Goal: Task Accomplishment & Management: Manage account settings

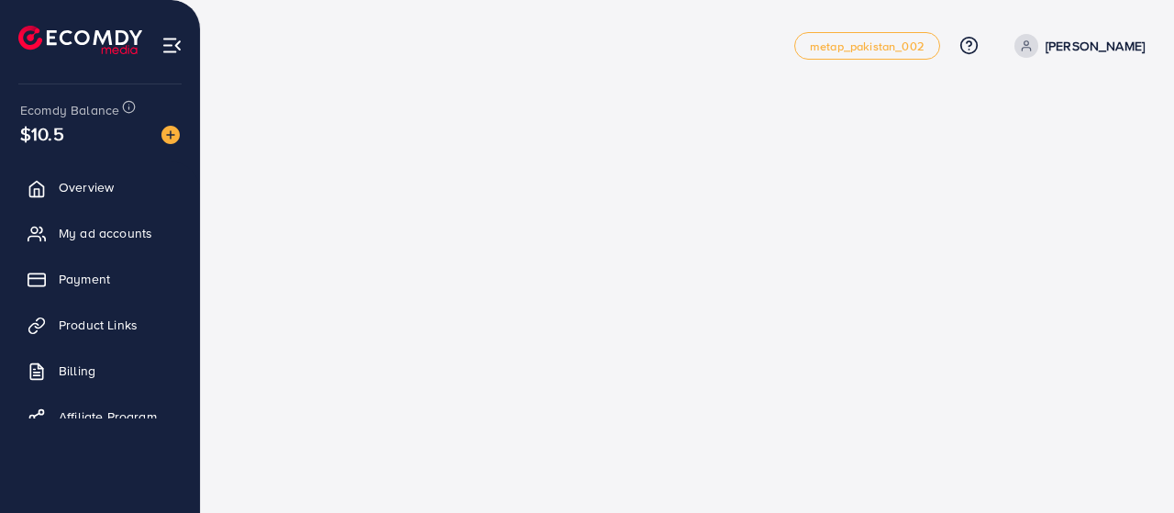
click at [695, 203] on div "metap_pakistan_002 Help Center Contact Support Plans and Pricing Term and polic…" at bounding box center [587, 256] width 1174 height 513
click at [585, 178] on div "metap_pakistan_002 Help Center Contact Support Plans and Pricing Term and polic…" at bounding box center [587, 256] width 1174 height 513
click at [92, 186] on span "Overview" at bounding box center [90, 187] width 55 height 18
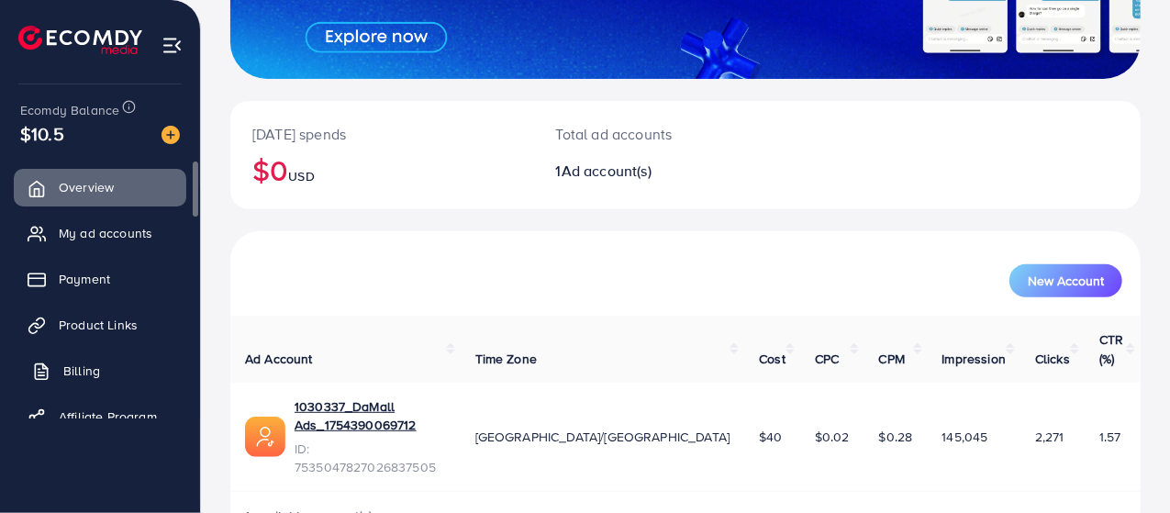
scroll to position [36, 0]
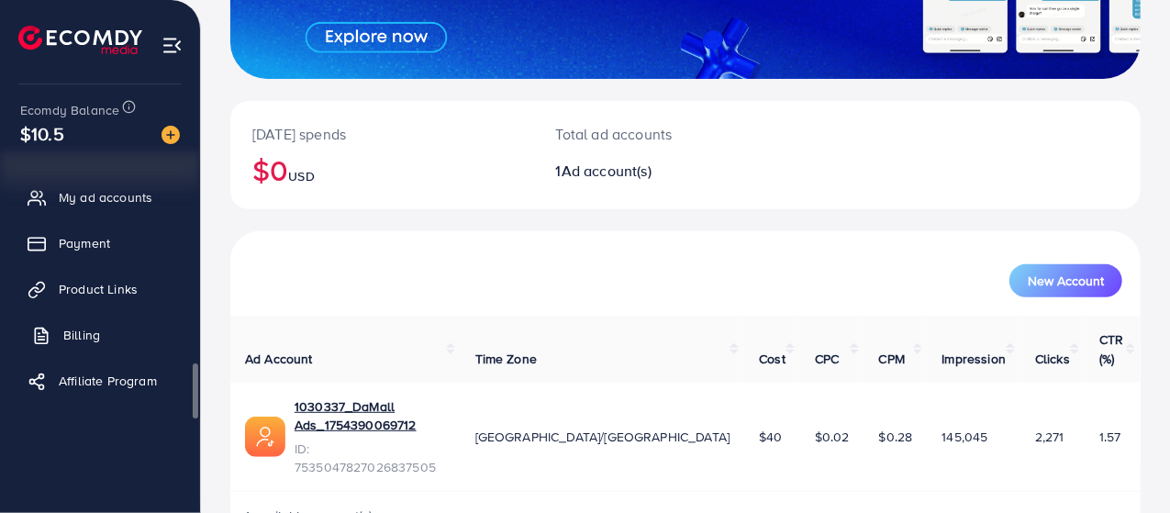
click at [86, 337] on span "Billing" at bounding box center [81, 335] width 37 height 18
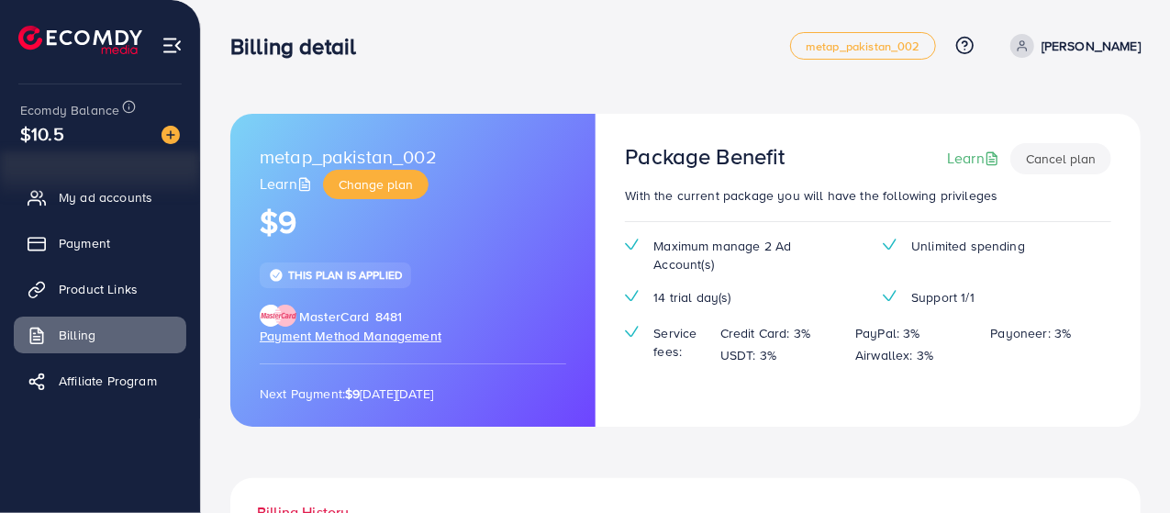
click at [387, 339] on span "Payment Method Management" at bounding box center [351, 336] width 182 height 18
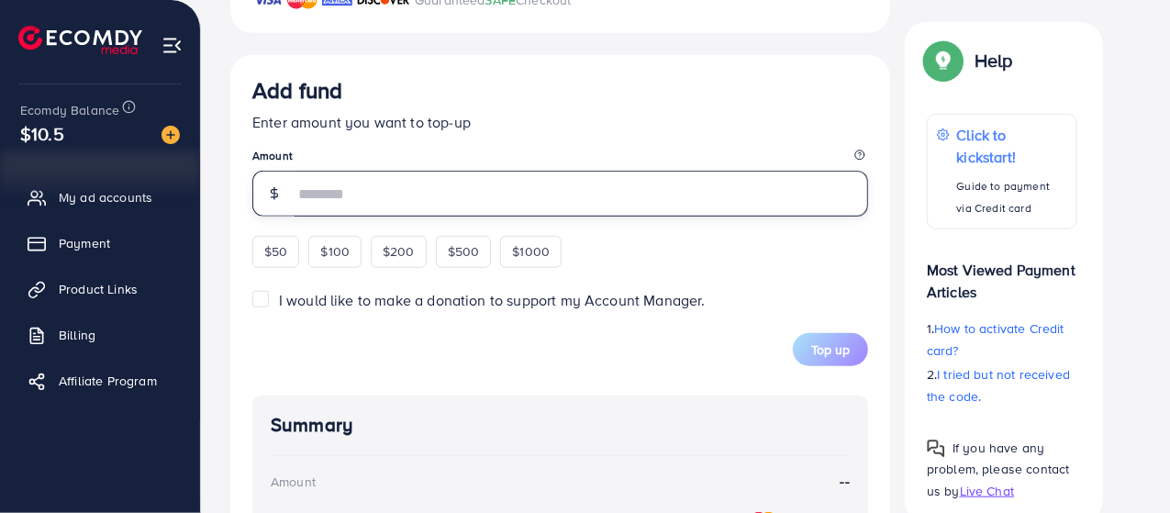
scroll to position [547, 0]
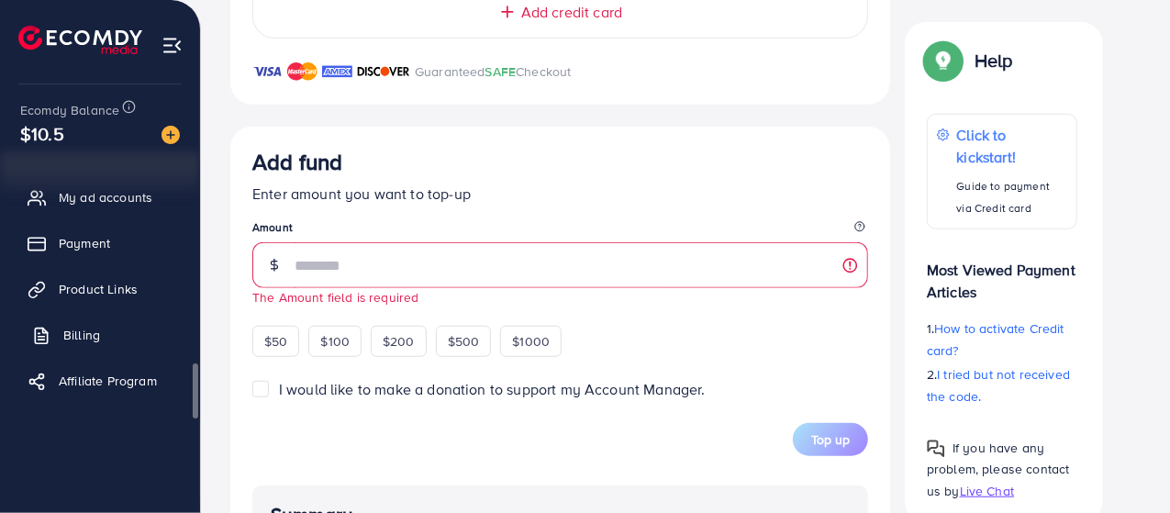
click at [77, 333] on span "Billing" at bounding box center [81, 335] width 37 height 18
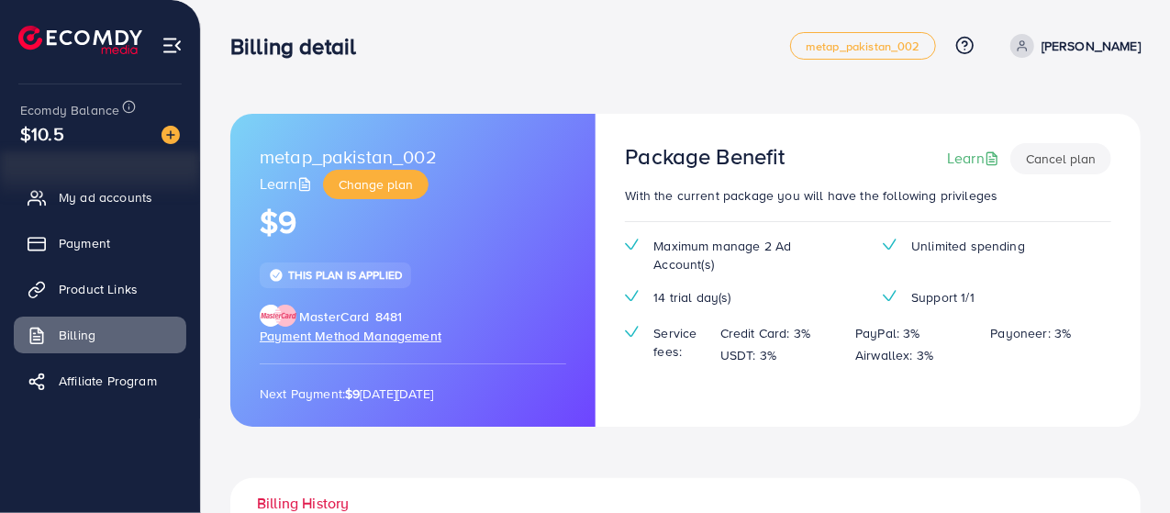
drag, startPoint x: 260, startPoint y: 392, endPoint x: 562, endPoint y: 392, distance: 302.8
click at [562, 392] on p "Next Payment: $9 [DATE][DATE]" at bounding box center [413, 394] width 306 height 22
click at [573, 399] on div "metap_pakistan_002 Learn Change plan $9 This plan is applied MasterCard 8481 Pa…" at bounding box center [412, 270] width 365 height 313
drag, startPoint x: 539, startPoint y: 396, endPoint x: 254, endPoint y: 396, distance: 285.3
click at [254, 396] on div "metap_pakistan_002 Learn Change plan $9 This plan is applied MasterCard 8481 Pa…" at bounding box center [412, 270] width 365 height 313
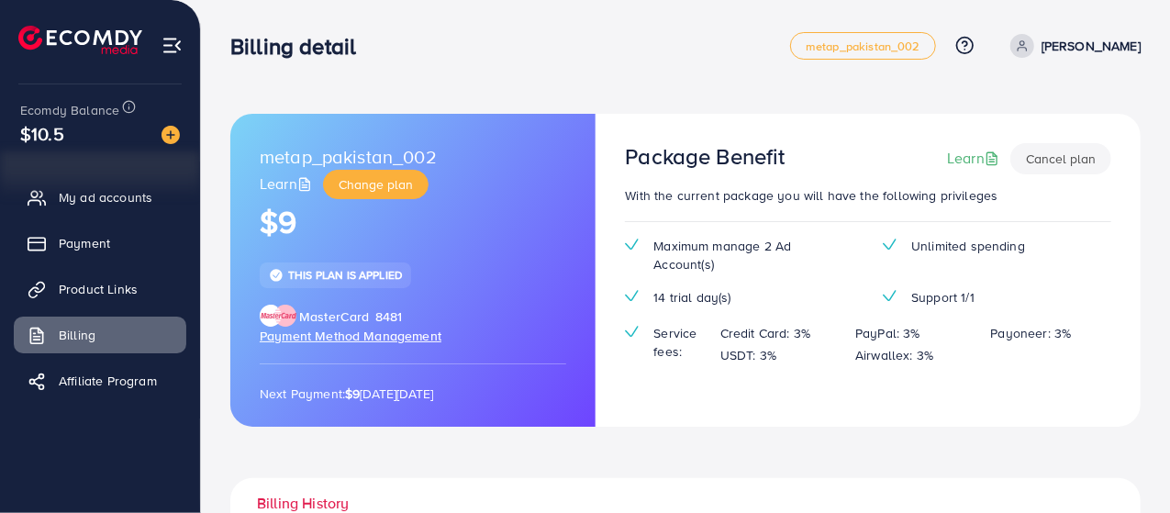
click at [284, 412] on div "metap_pakistan_002 Learn Change plan $9 This plan is applied MasterCard 8481 Pa…" at bounding box center [412, 270] width 365 height 313
drag, startPoint x: 260, startPoint y: 395, endPoint x: 563, endPoint y: 409, distance: 304.0
click at [563, 409] on div "metap_pakistan_002 Learn Change plan $9 This plan is applied MasterCard 8481 Pa…" at bounding box center [412, 270] width 365 height 313
drag, startPoint x: 541, startPoint y: 395, endPoint x: 261, endPoint y: 395, distance: 280.8
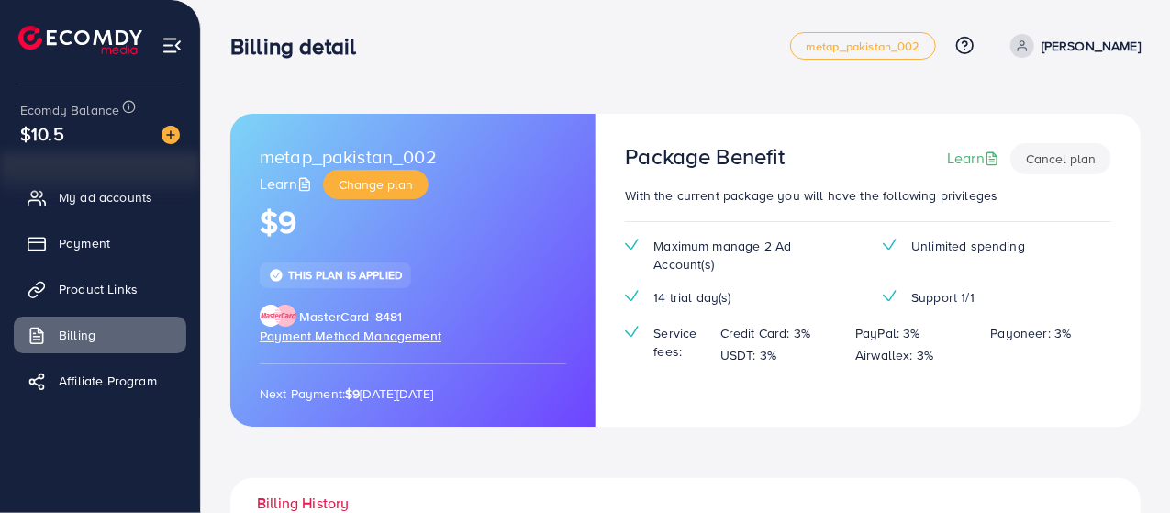
click at [261, 395] on p "Next Payment: $9 [DATE][DATE]" at bounding box center [413, 394] width 306 height 22
click at [1072, 161] on button "Cancel plan" at bounding box center [1060, 158] width 101 height 31
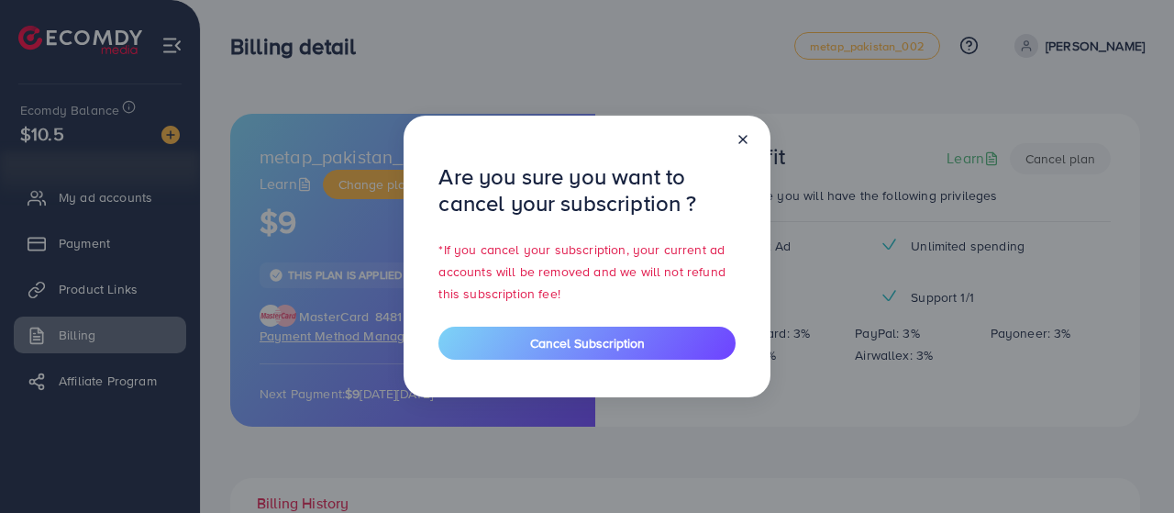
click at [748, 141] on icon at bounding box center [743, 139] width 15 height 15
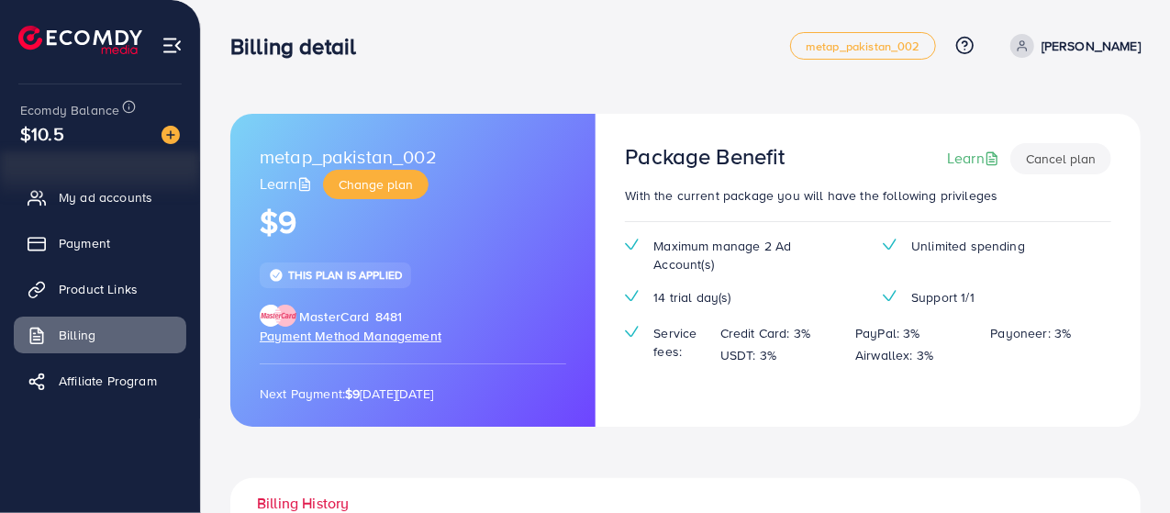
click at [1072, 164] on button "Cancel plan" at bounding box center [1060, 158] width 101 height 31
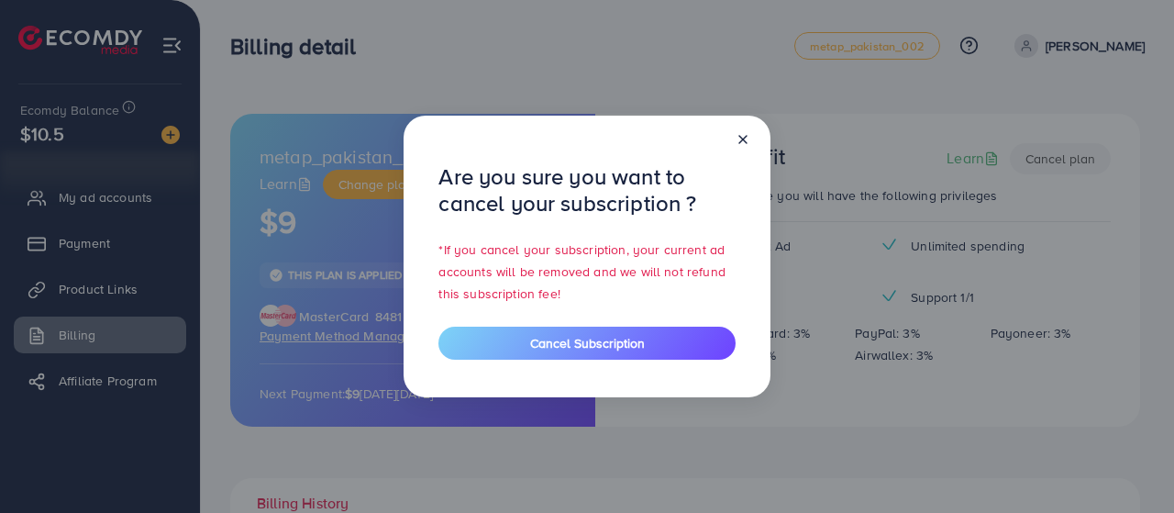
click at [745, 141] on line at bounding box center [742, 139] width 7 height 7
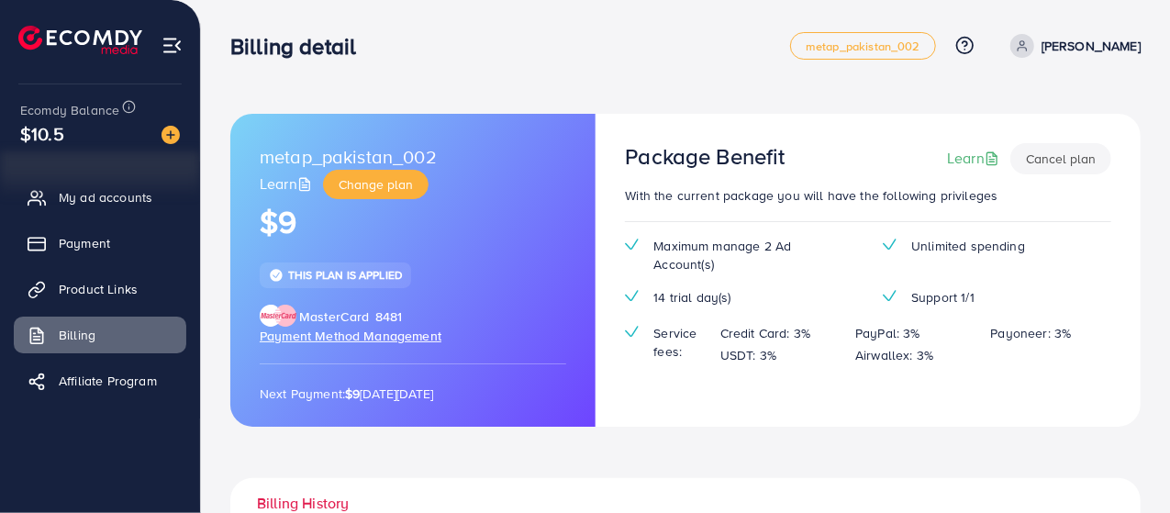
drag, startPoint x: 446, startPoint y: 341, endPoint x: 254, endPoint y: 342, distance: 191.8
click at [254, 342] on div "metap_pakistan_002 Learn Change plan $9 This plan is applied MasterCard 8481 Pa…" at bounding box center [412, 270] width 365 height 313
click at [289, 368] on div "Next Payment: $9 [DATE][DATE]" at bounding box center [413, 383] width 306 height 41
drag, startPoint x: 458, startPoint y: 339, endPoint x: 255, endPoint y: 339, distance: 202.8
click at [255, 339] on div "metap_pakistan_002 Learn Change plan $9 This plan is applied MasterCard 8481 Pa…" at bounding box center [412, 270] width 365 height 313
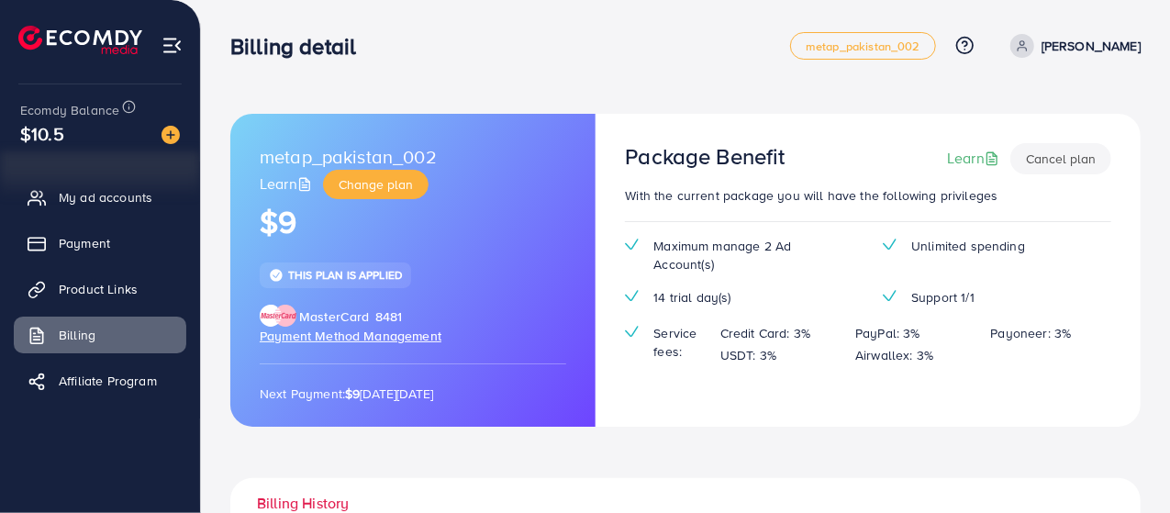
click at [302, 359] on div "metap_pakistan_002 Learn Change plan $9 This plan is applied MasterCard 8481 Pa…" at bounding box center [412, 270] width 365 height 313
